Goal: Transaction & Acquisition: Obtain resource

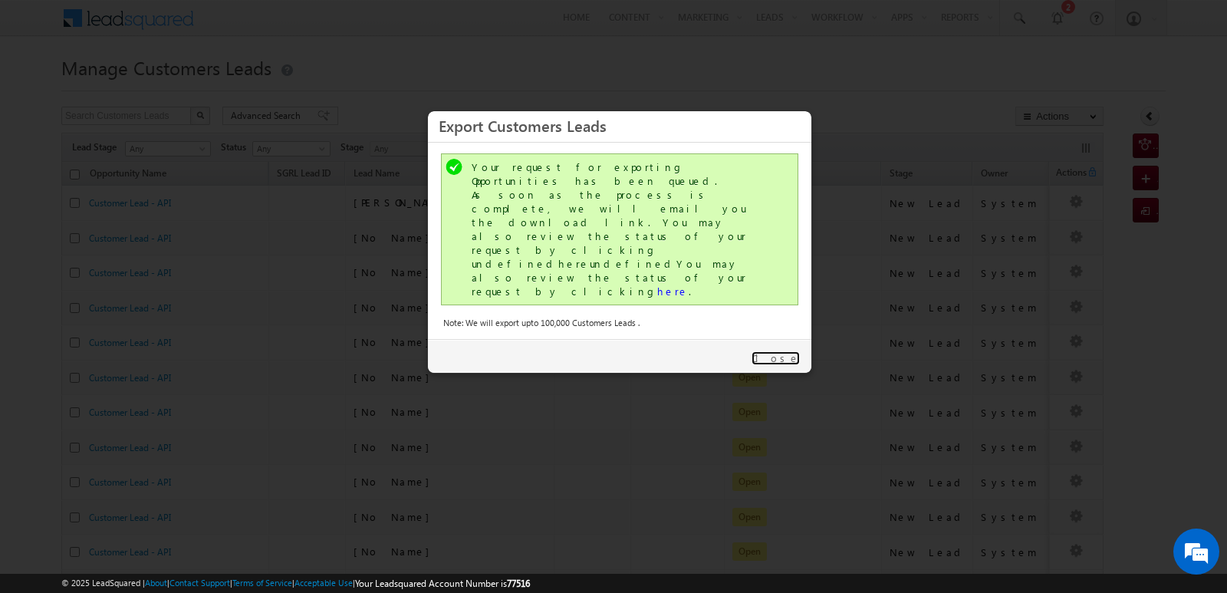
click at [797, 351] on link "Close" at bounding box center [776, 358] width 48 height 14
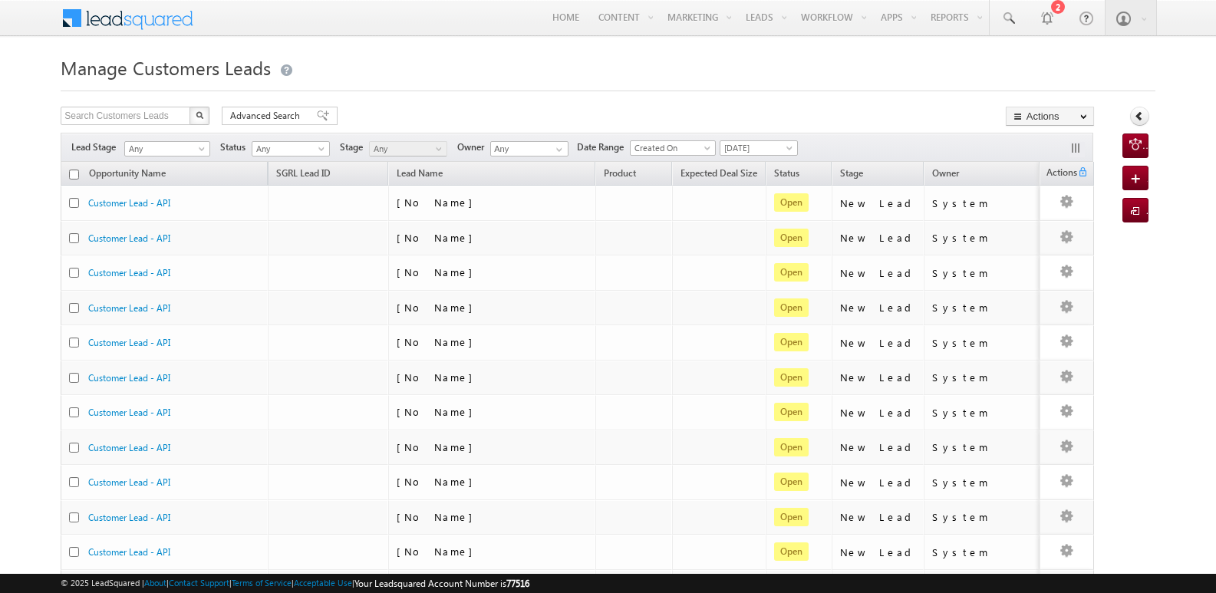
click at [705, 93] on div "Manage Customers Leads Search Customers Leads X 748 results found Advanced Sear…" at bounding box center [608, 596] width 1094 height 1091
click at [721, 58] on h1 "Manage Customers Leads" at bounding box center [608, 66] width 1094 height 30
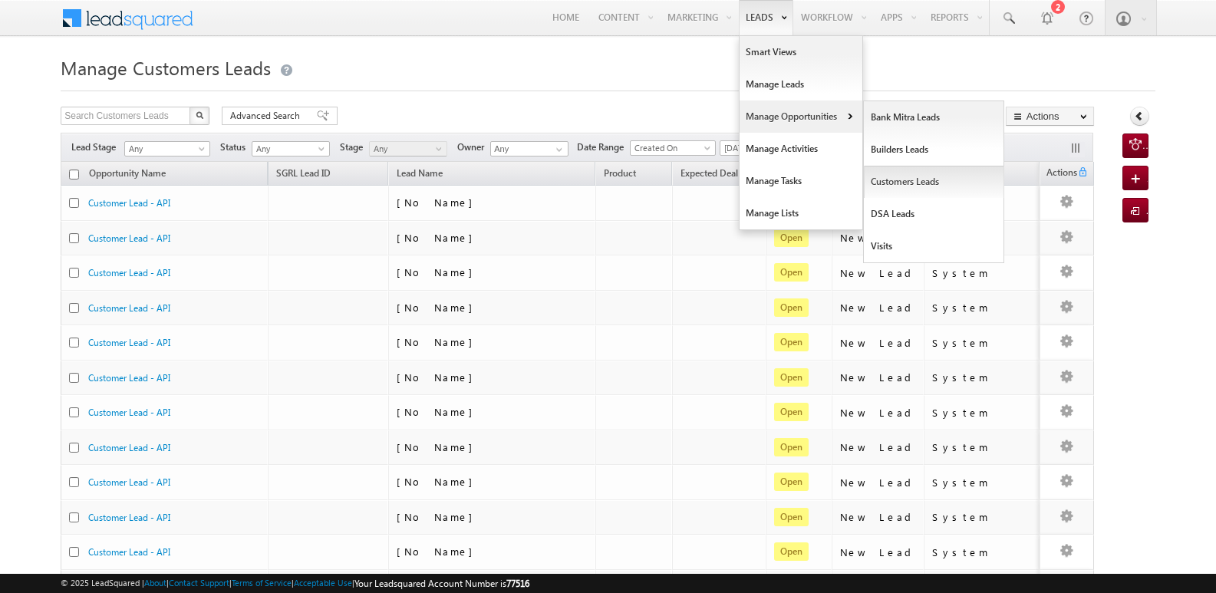
click at [895, 185] on link "Customers Leads" at bounding box center [934, 182] width 140 height 32
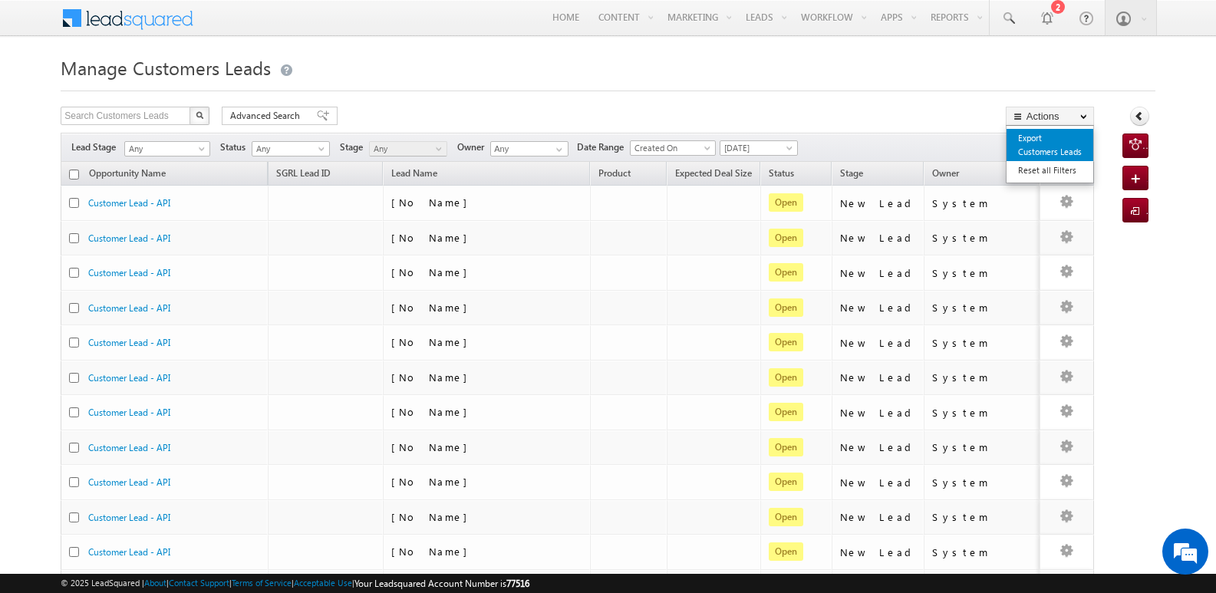
click at [1029, 146] on link "Export Customers Leads" at bounding box center [1049, 145] width 87 height 32
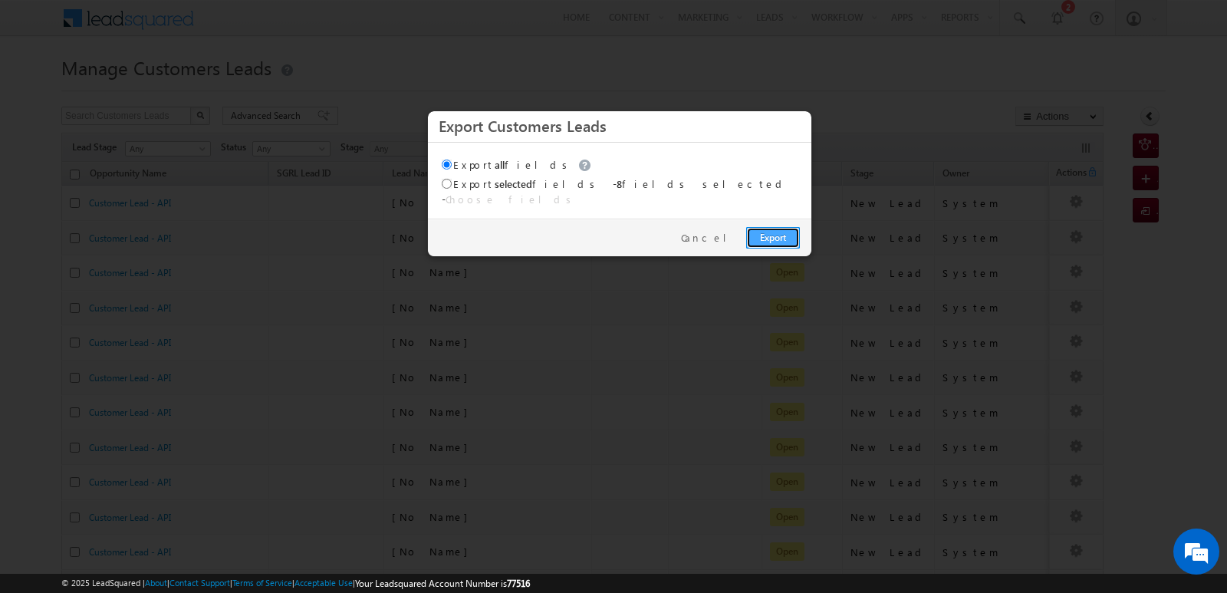
click at [776, 227] on link "Export" at bounding box center [773, 237] width 54 height 21
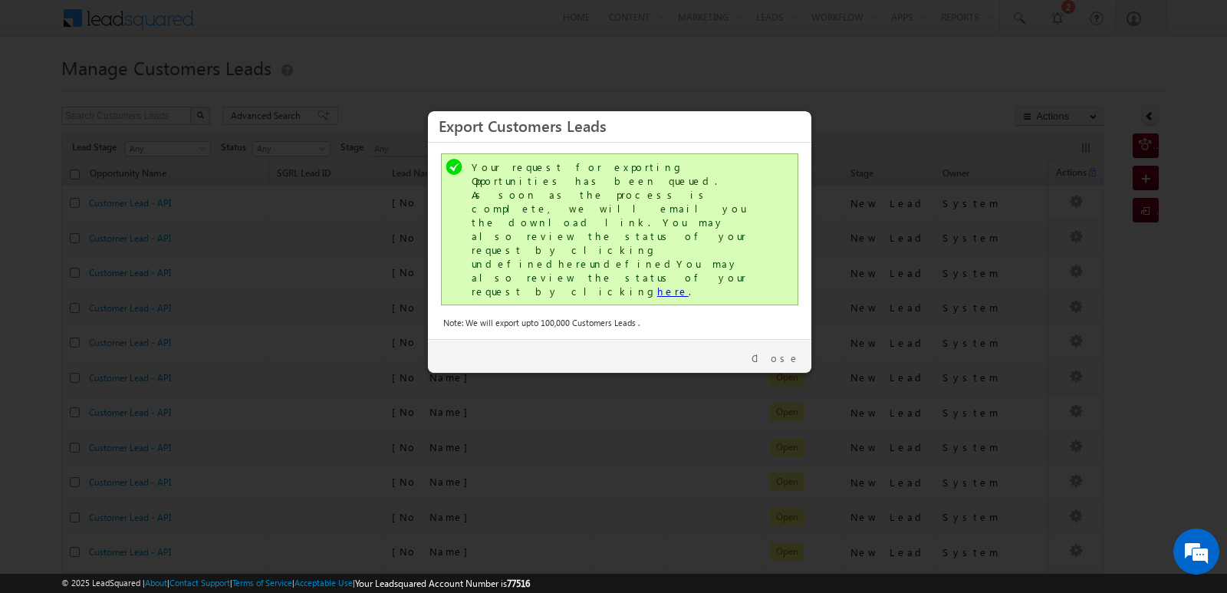
click at [657, 285] on link "here" at bounding box center [672, 291] width 31 height 13
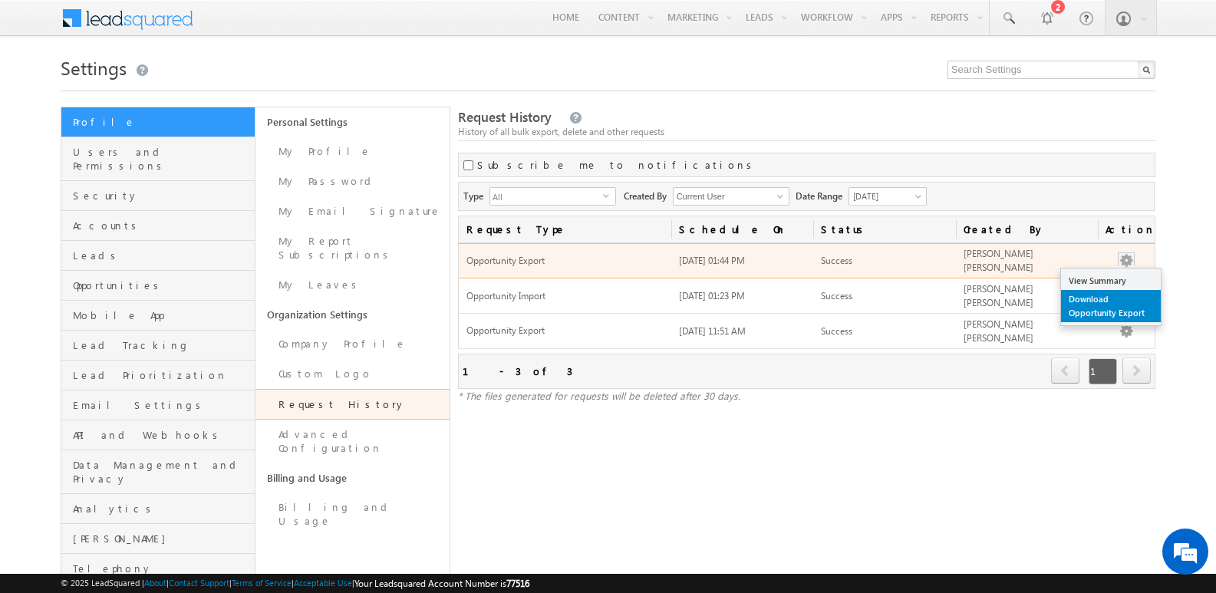
click at [1102, 298] on link "Download Opportunity Export" at bounding box center [1111, 306] width 100 height 32
